Goal: Task Accomplishment & Management: Use online tool/utility

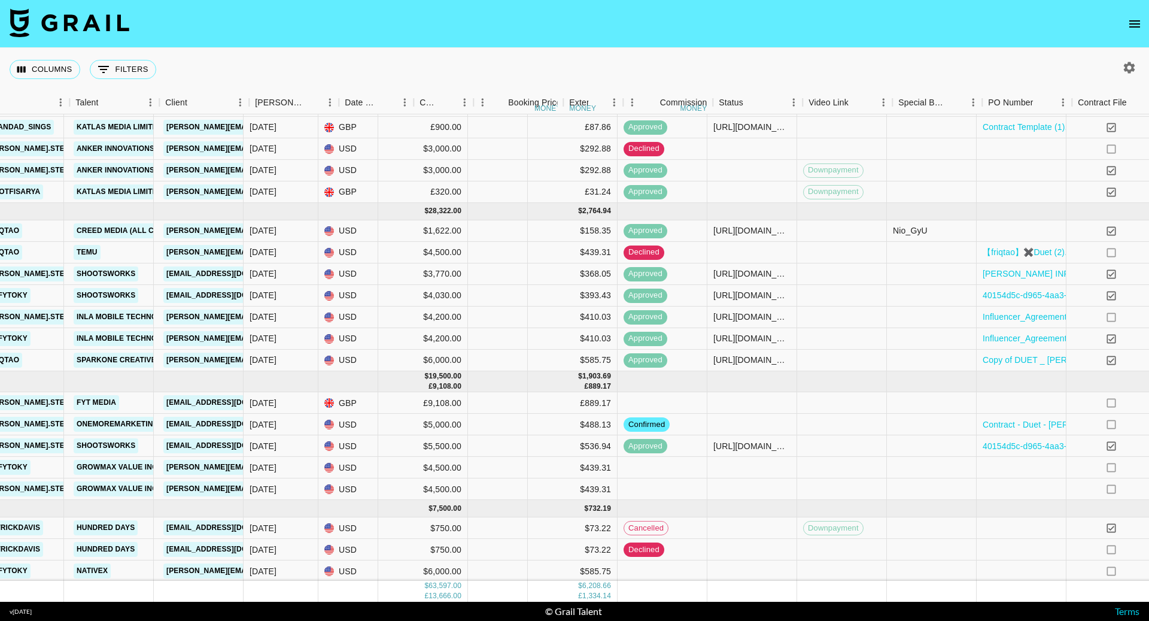
scroll to position [191, 419]
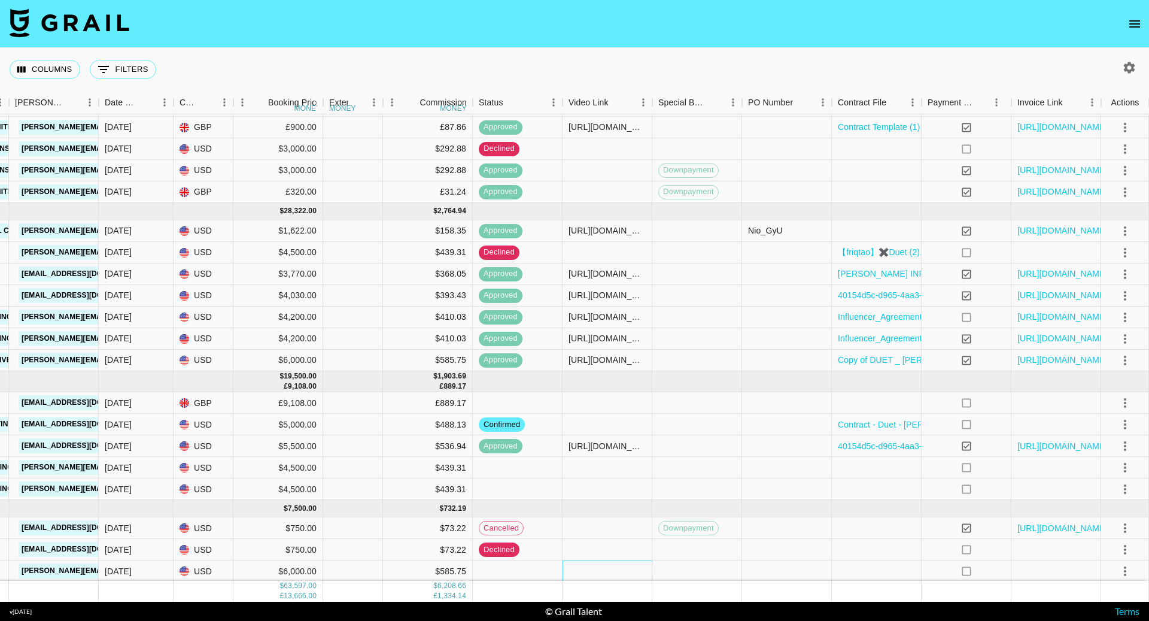
click at [601, 569] on div at bounding box center [607, 571] width 90 height 22
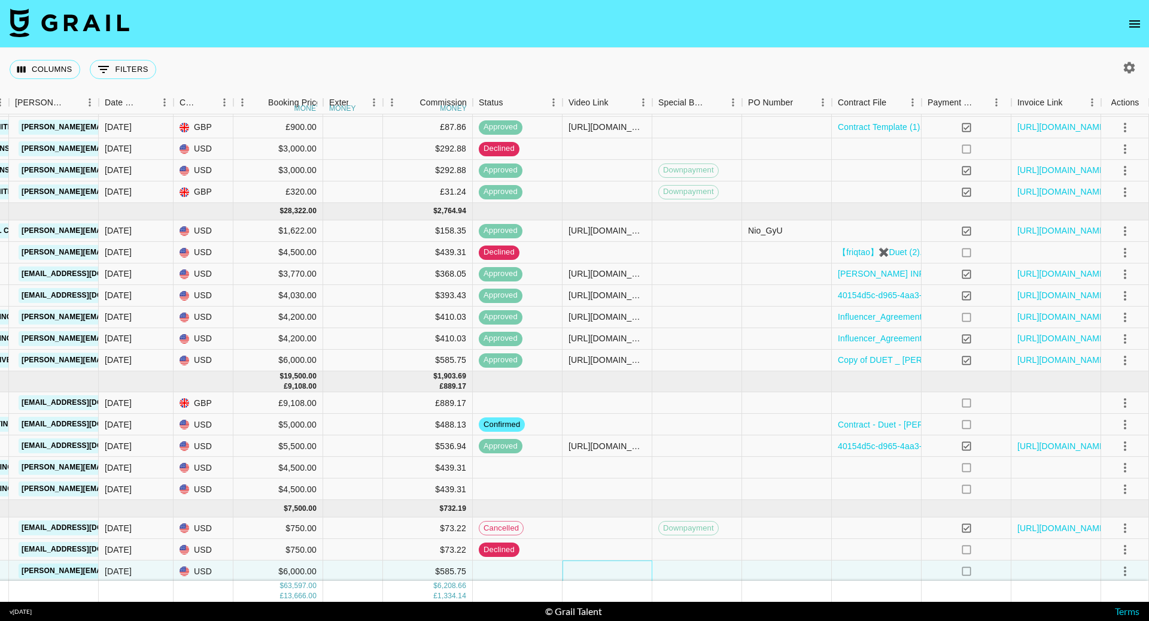
click at [601, 569] on div at bounding box center [607, 571] width 90 height 22
type input "[URL][DOMAIN_NAME]"
click at [863, 563] on div at bounding box center [877, 571] width 90 height 22
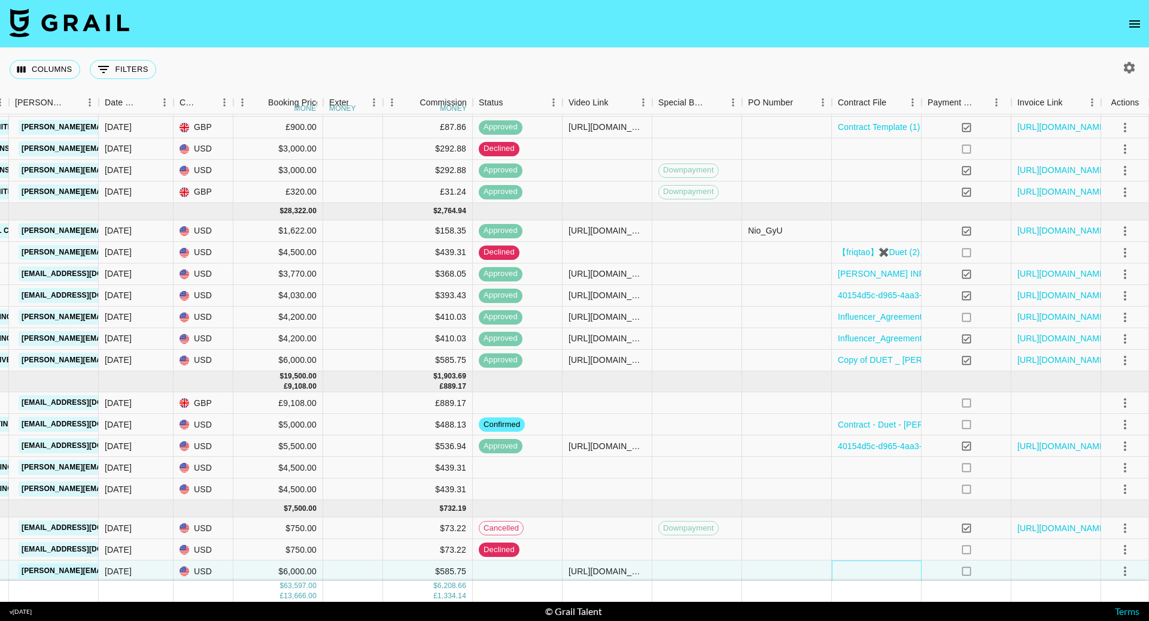
click at [863, 566] on div at bounding box center [877, 571] width 90 height 22
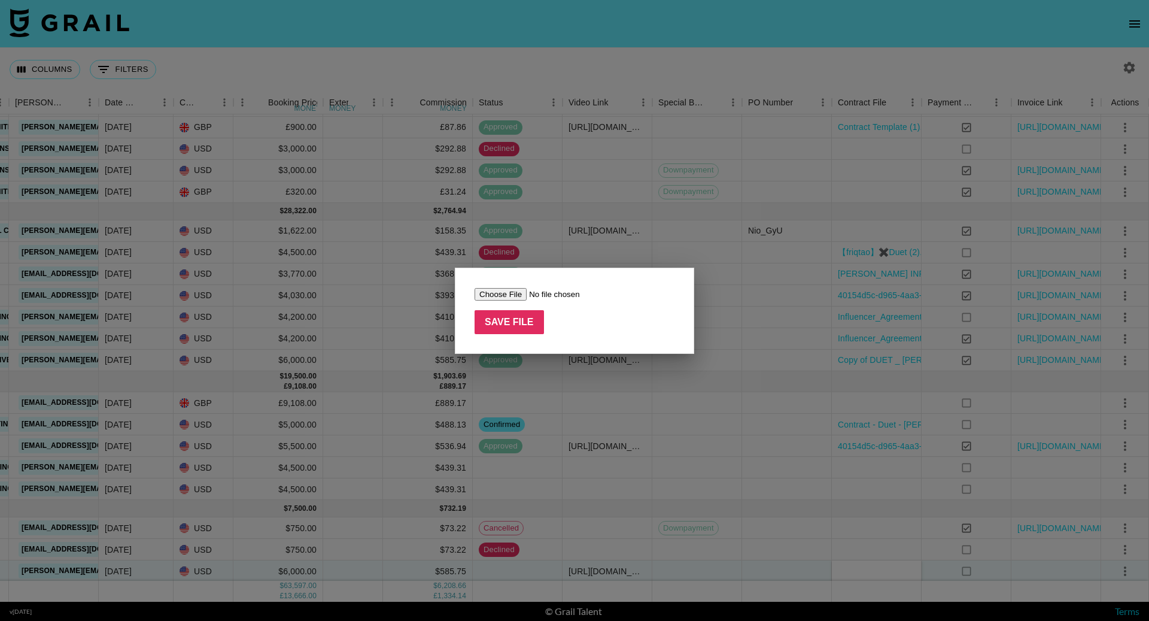
click at [501, 292] on input "file" at bounding box center [550, 294] width 151 height 13
click at [488, 288] on input "file" at bounding box center [550, 294] width 151 height 13
type input "C:\fakepath\MKL(Agency&Agent)-EN-INFLUENCER AGREEMENT-NX20250730-tiffytoky (1).…"
click at [519, 324] on input "Save File" at bounding box center [509, 322] width 69 height 24
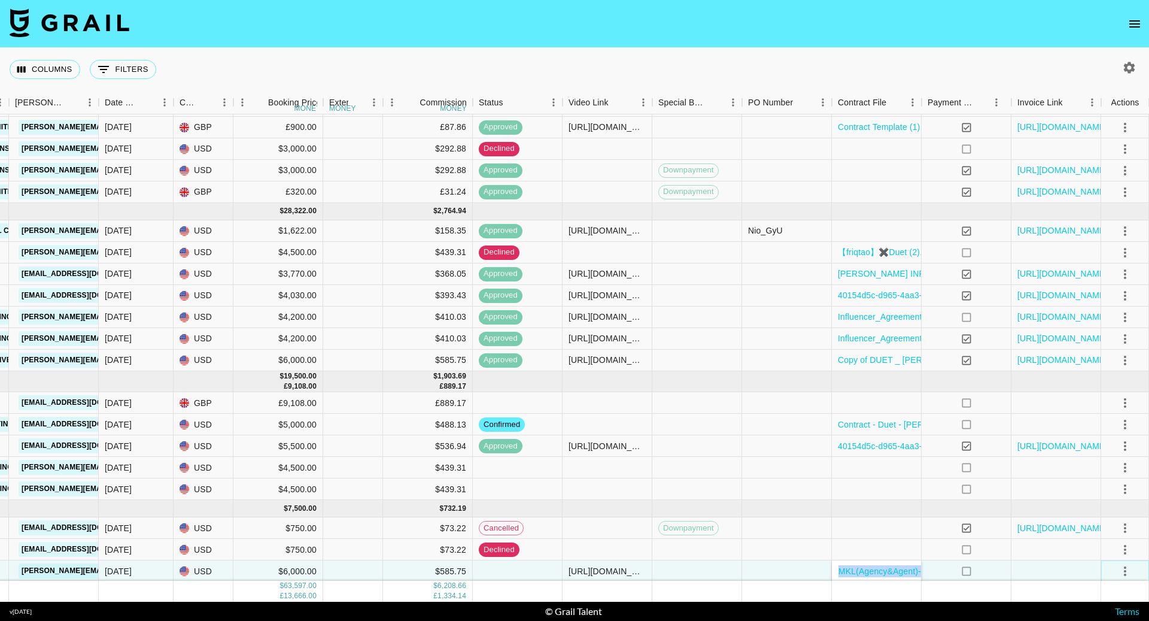
click at [1127, 571] on icon "select merge strategy" at bounding box center [1125, 571] width 14 height 14
click at [1099, 547] on div "Approve" at bounding box center [1099, 544] width 37 height 14
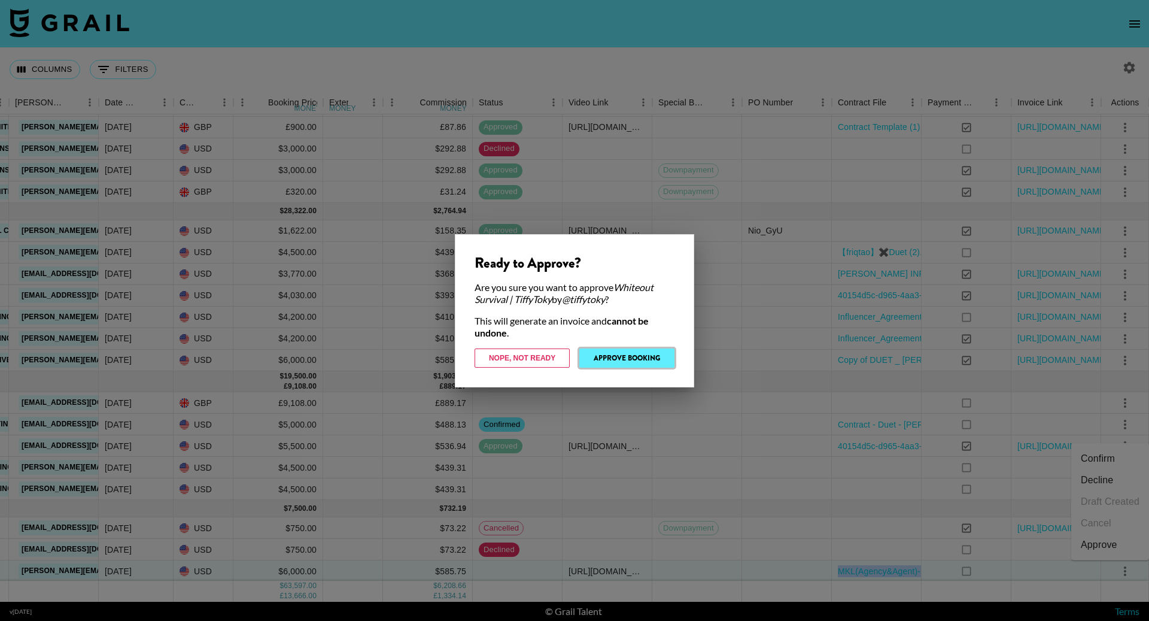
click at [628, 360] on button "Approve Booking" at bounding box center [626, 357] width 95 height 19
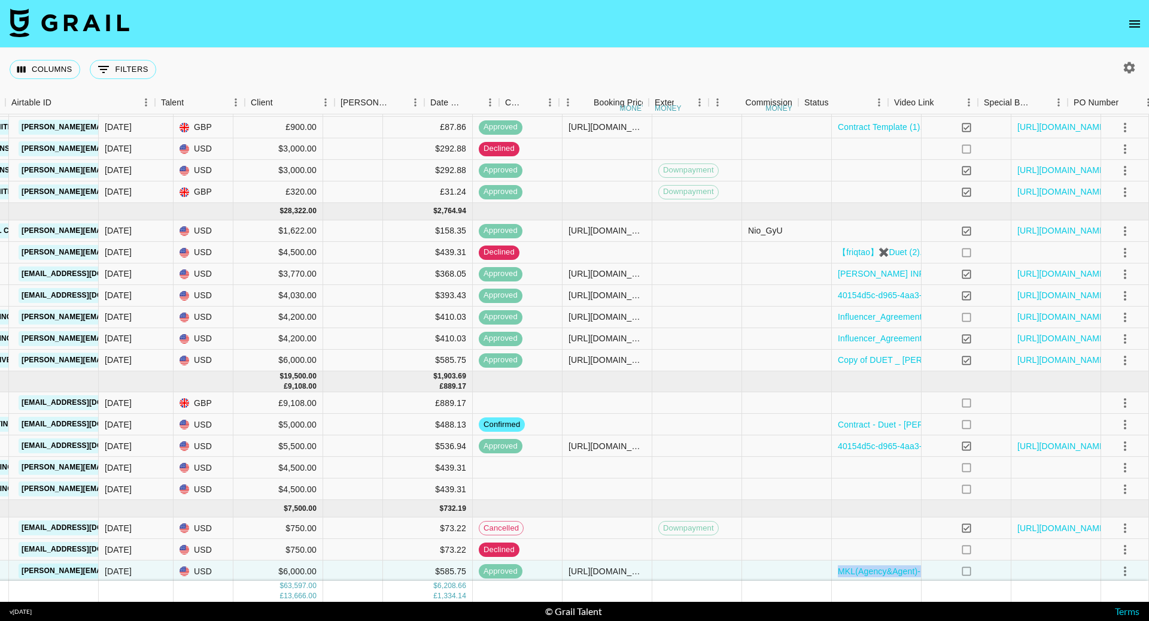
scroll to position [191, 0]
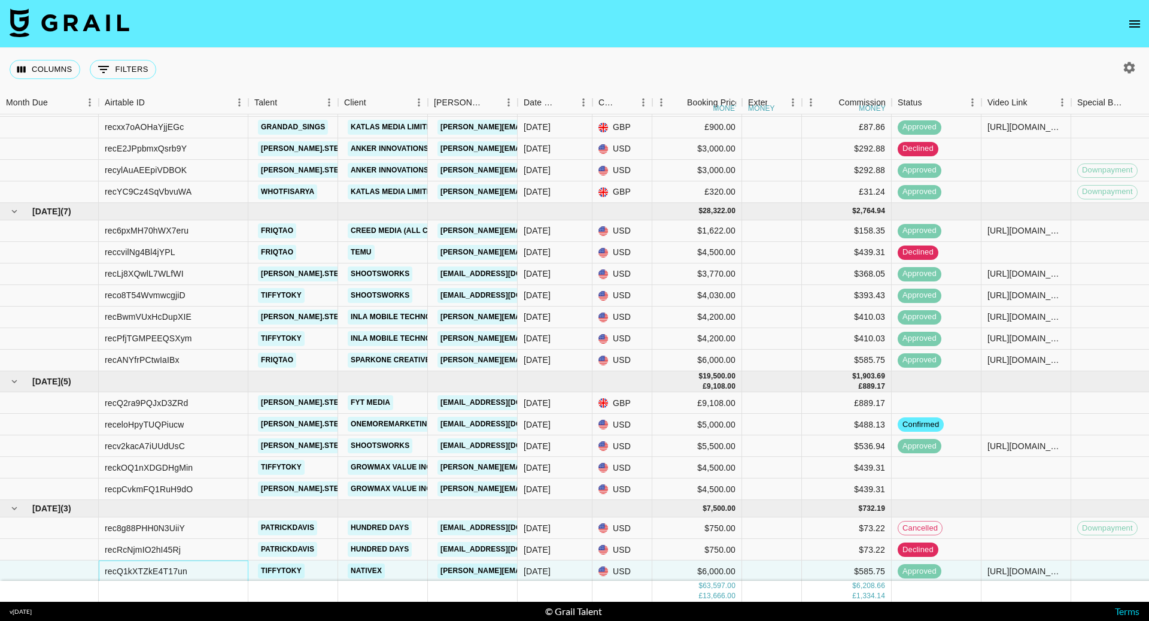
click at [190, 570] on div "recQ1kXTZkE4T17un" at bounding box center [174, 571] width 150 height 22
drag, startPoint x: 186, startPoint y: 570, endPoint x: 121, endPoint y: 571, distance: 65.2
click at [121, 571] on div "recQ1kXTZkE4T17un" at bounding box center [146, 571] width 83 height 12
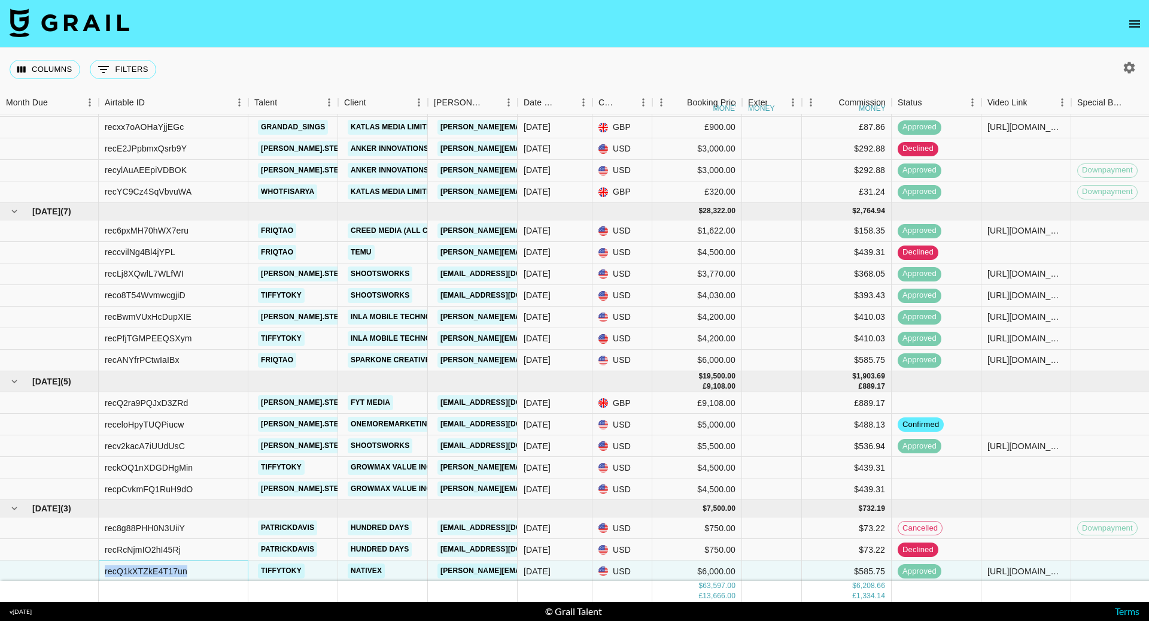
click at [121, 571] on div "recQ1kXTZkE4T17un" at bounding box center [146, 571] width 83 height 12
copy div "recQ1kXTZkE4T17un"
